Goal: Find specific page/section: Find specific page/section

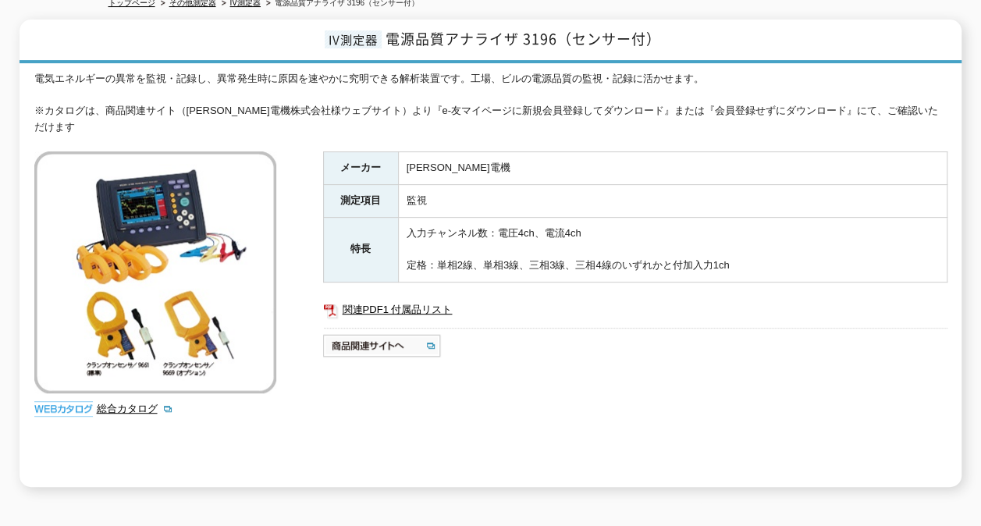
scroll to position [109, 0]
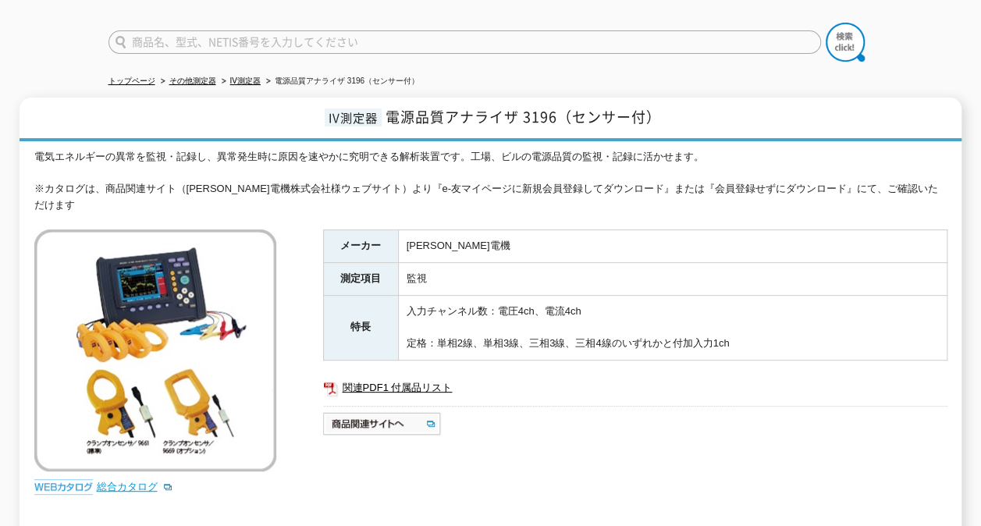
click at [127, 481] on link "総合カタログ" at bounding box center [135, 487] width 76 height 12
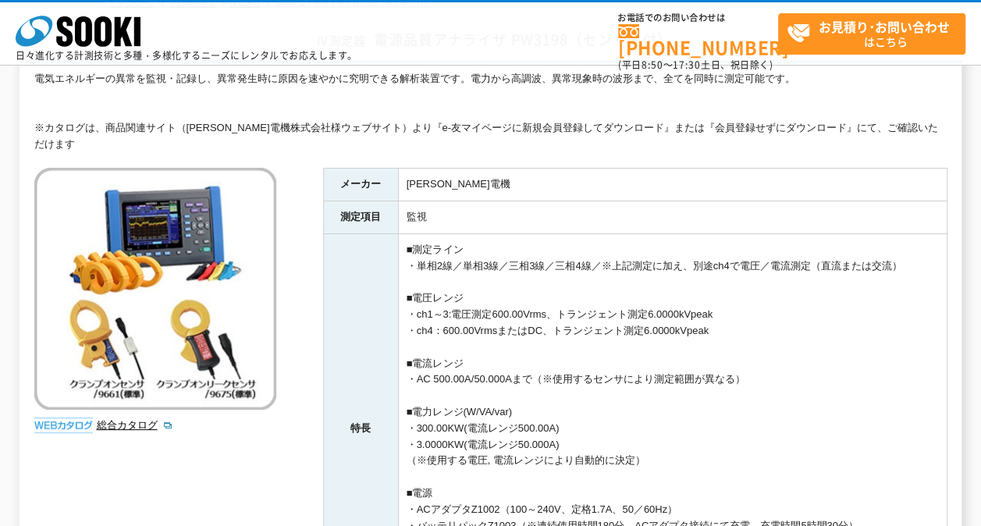
scroll to position [37, 0]
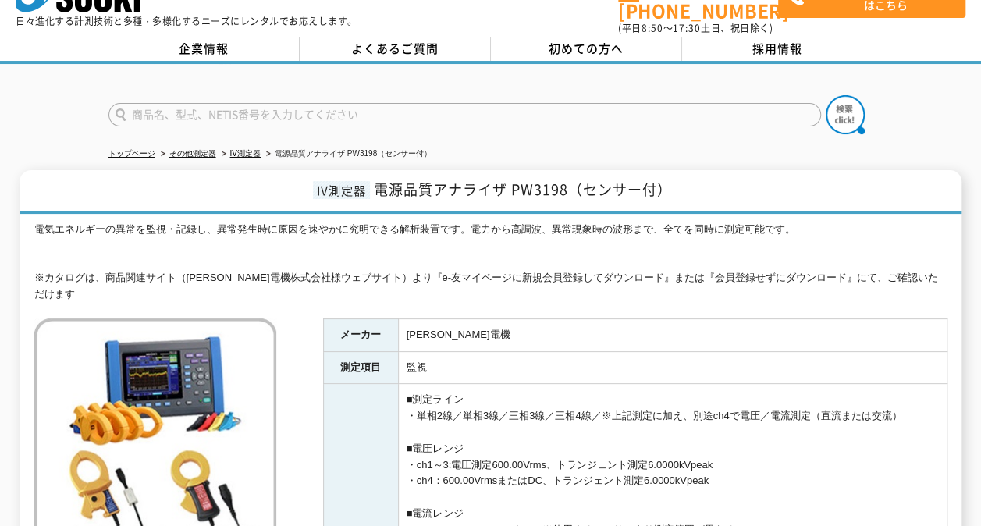
click at [955, 114] on div at bounding box center [490, 101] width 981 height 75
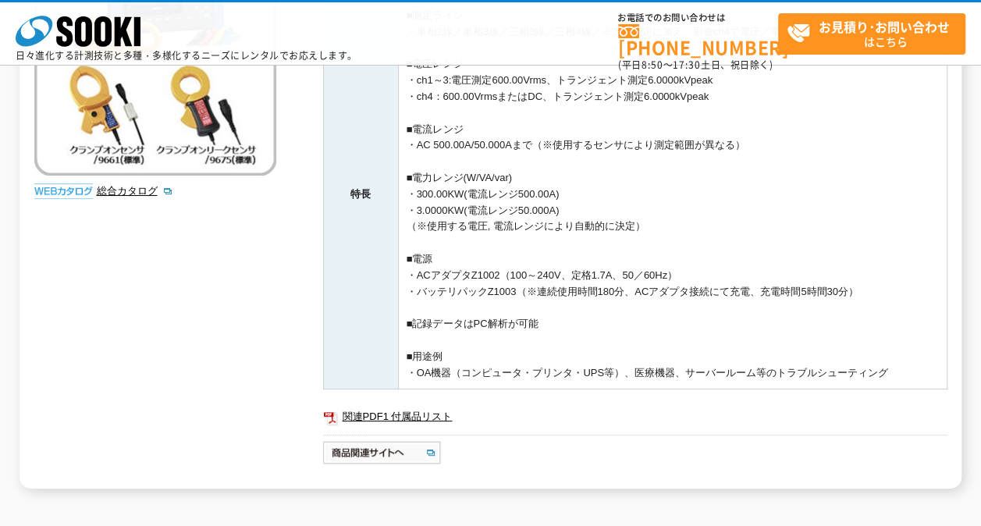
scroll to position [193, 0]
